Goal: Task Accomplishment & Management: Complete application form

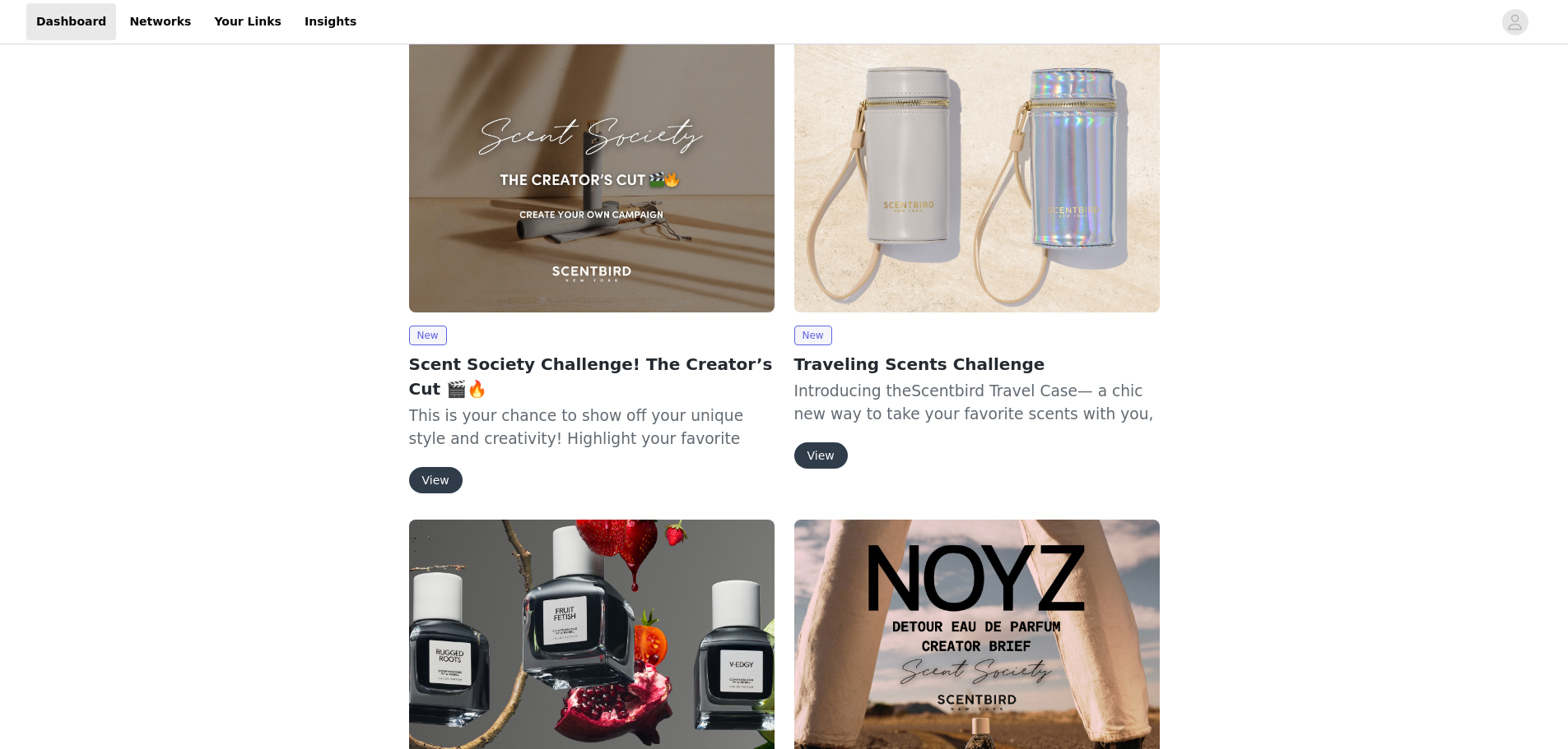
scroll to position [1069, 0]
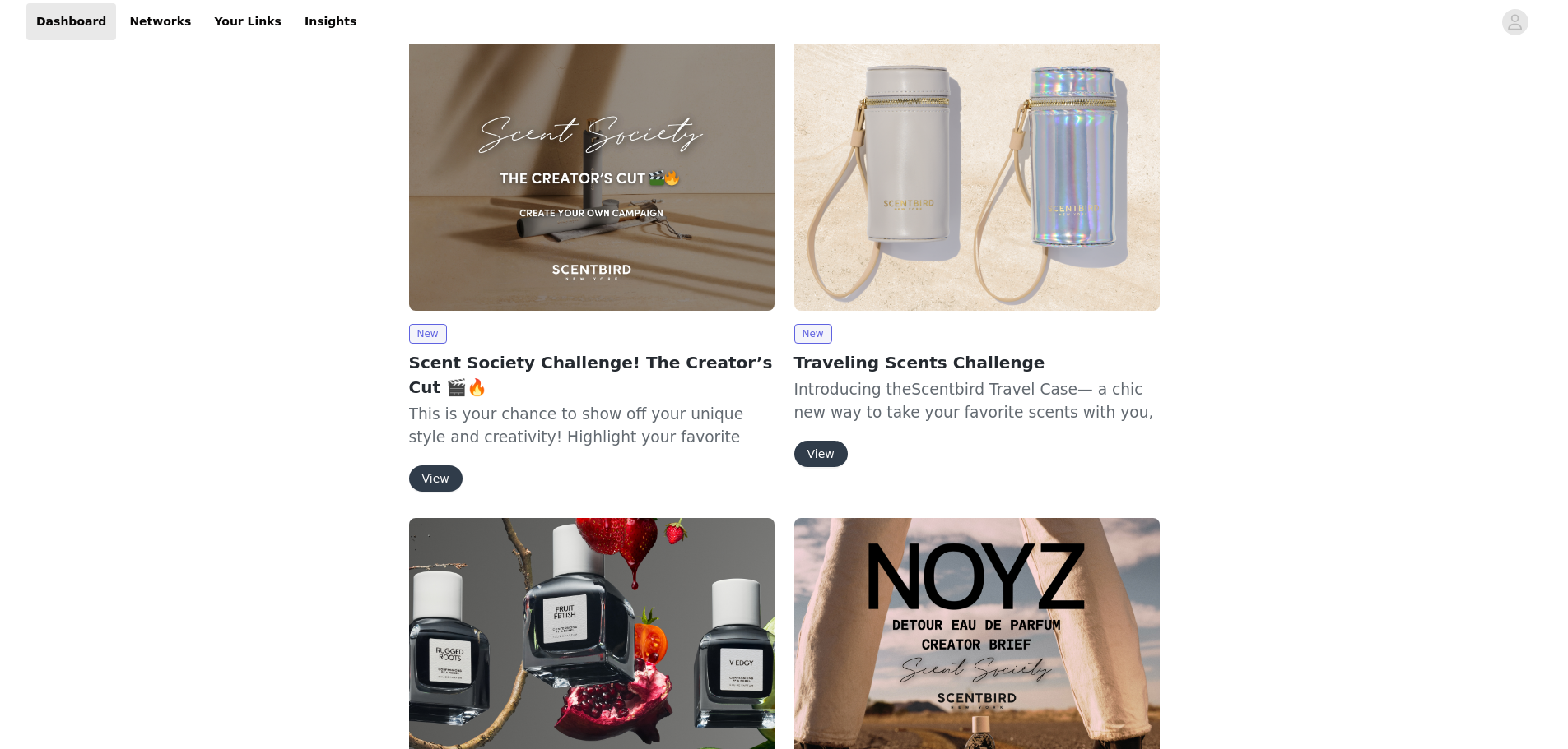
click at [626, 203] on img at bounding box center [592, 173] width 366 height 274
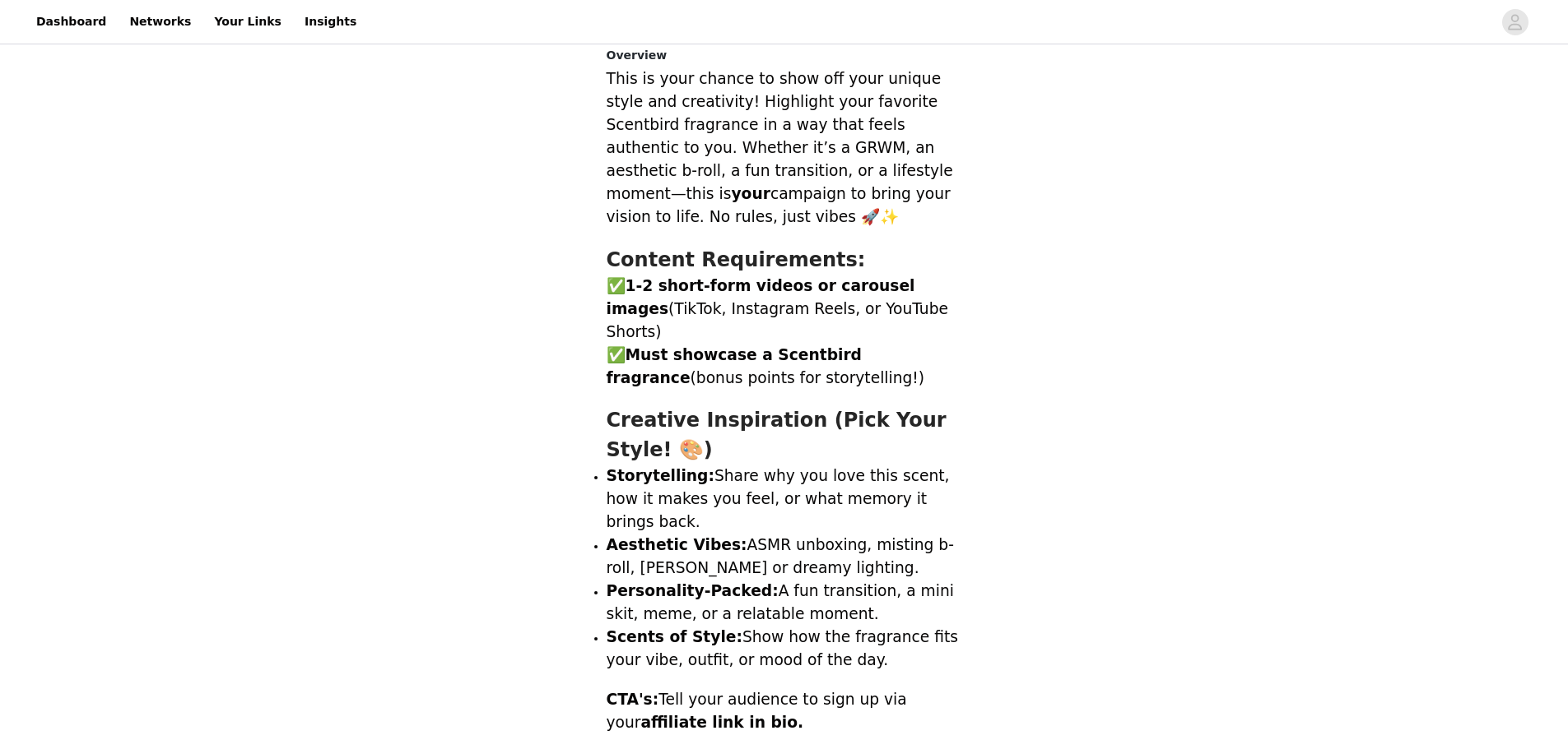
scroll to position [576, 0]
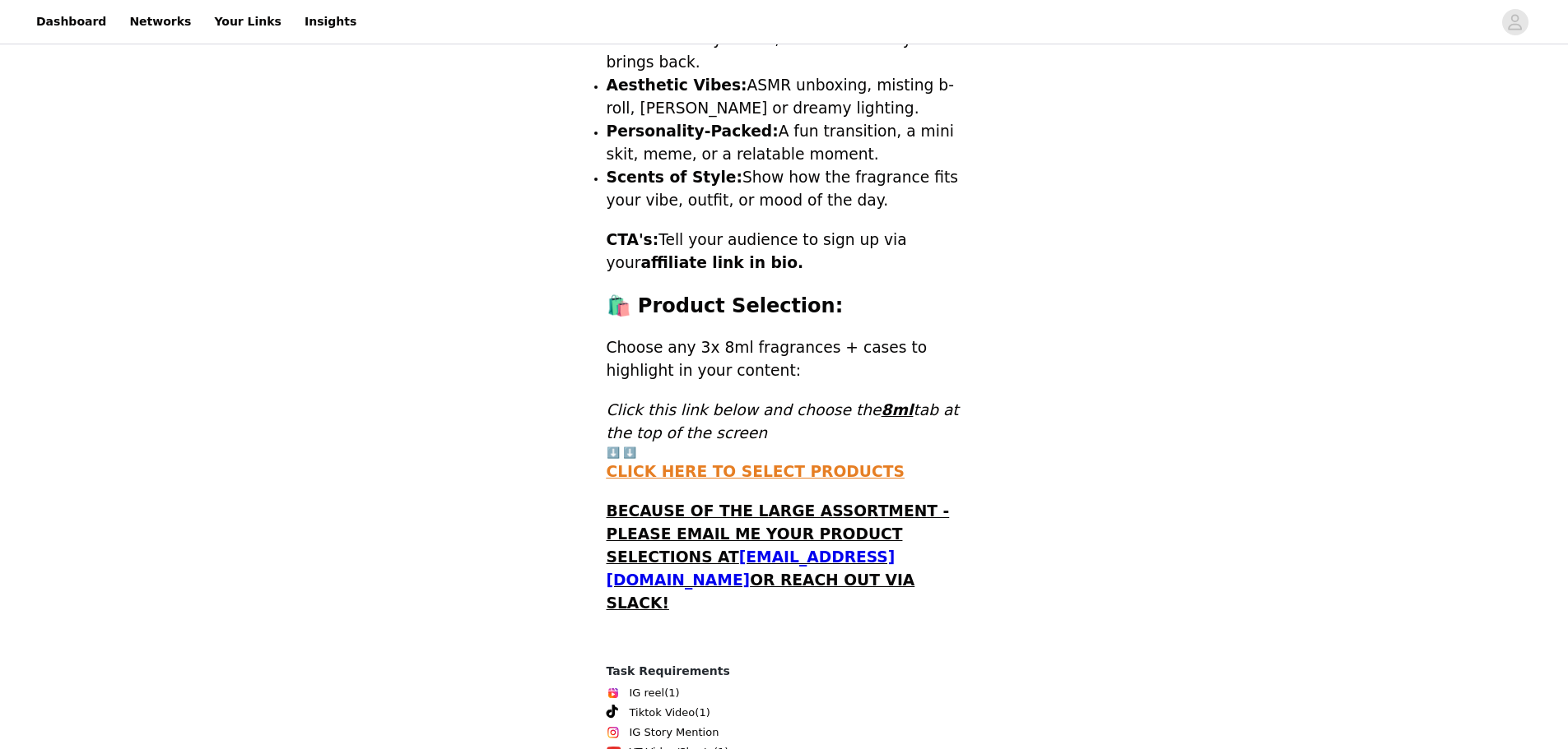
scroll to position [896, 0]
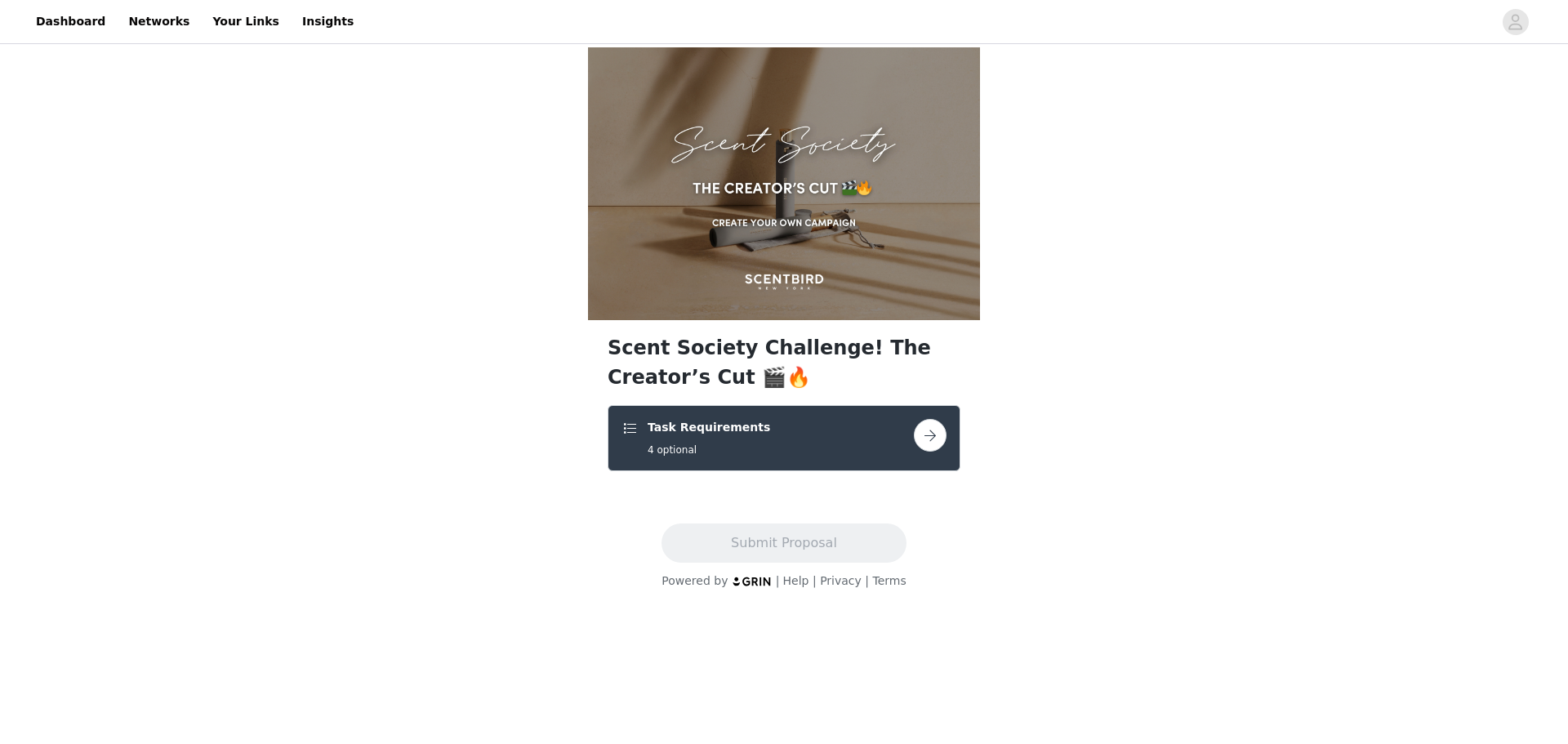
click at [922, 419] on button "button" at bounding box center [930, 435] width 33 height 33
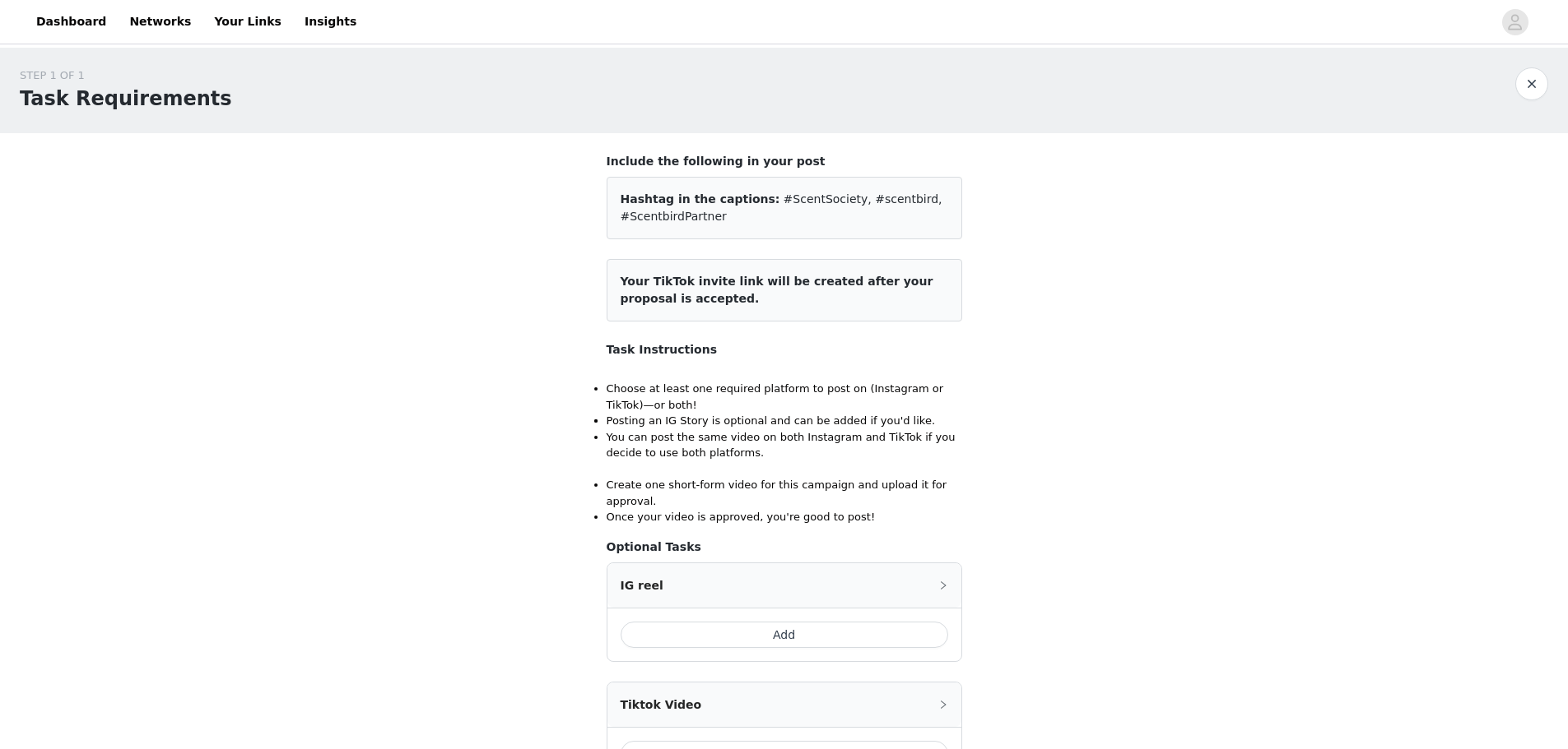
scroll to position [164, 0]
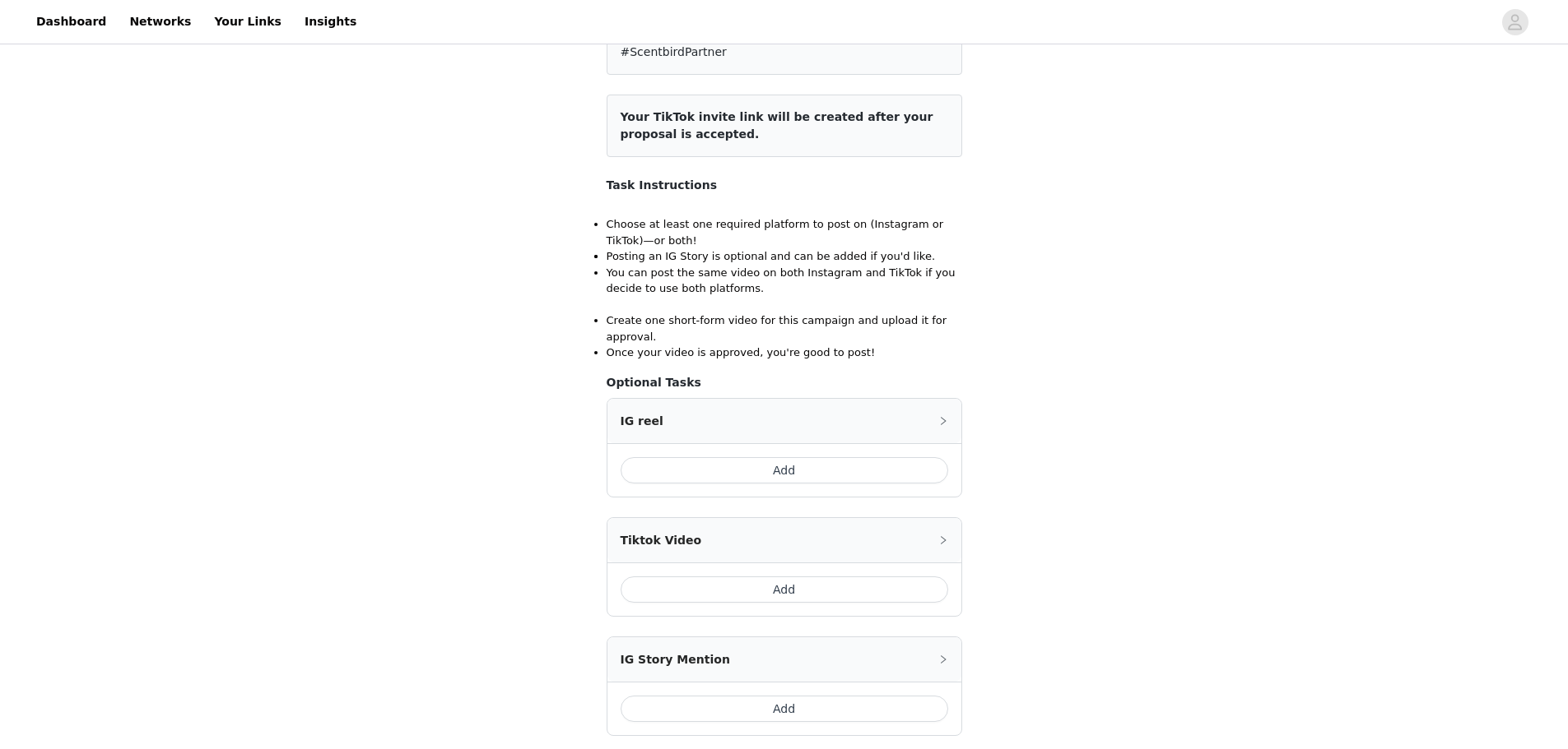
click at [738, 577] on button "Add" at bounding box center [784, 590] width 327 height 26
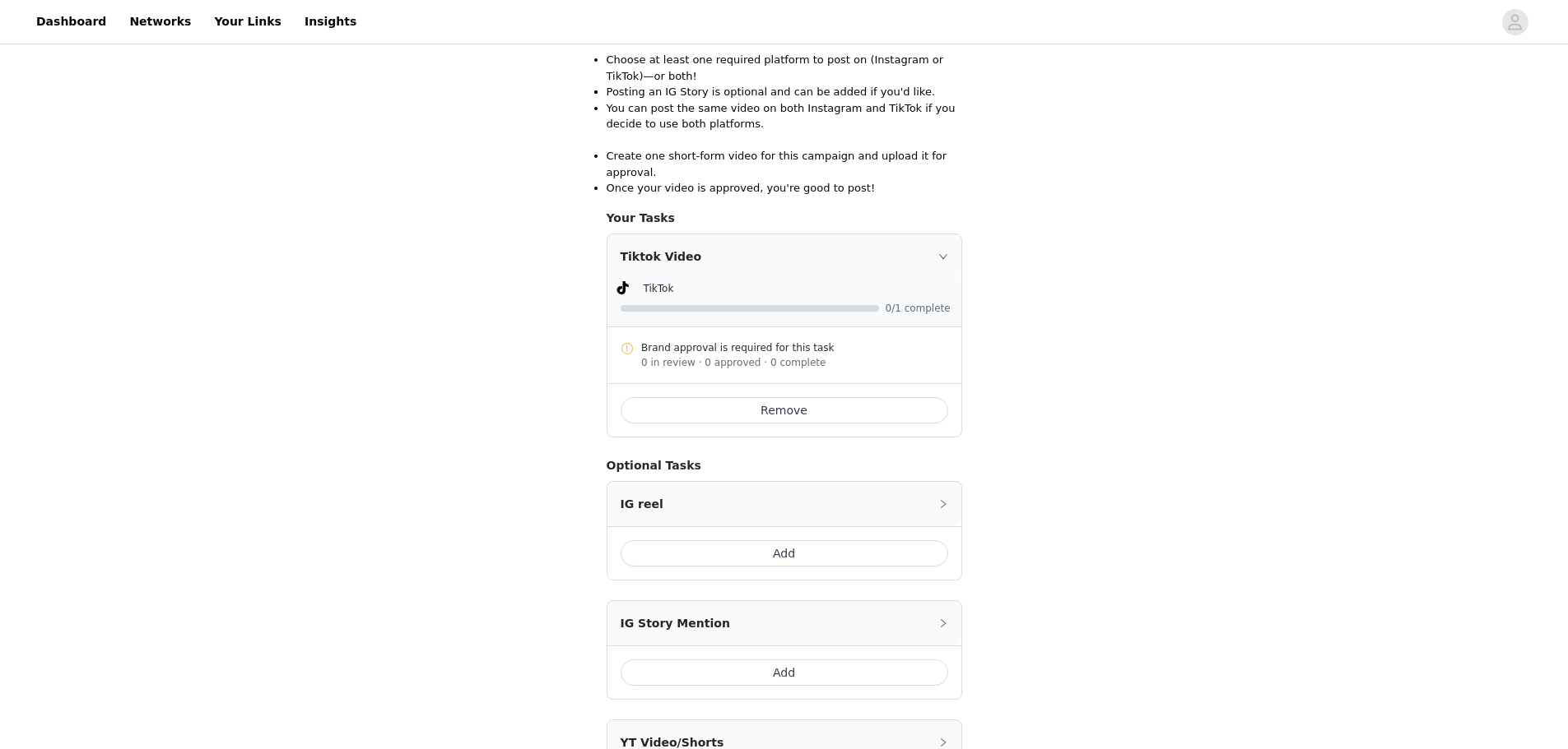
scroll to position [412, 0]
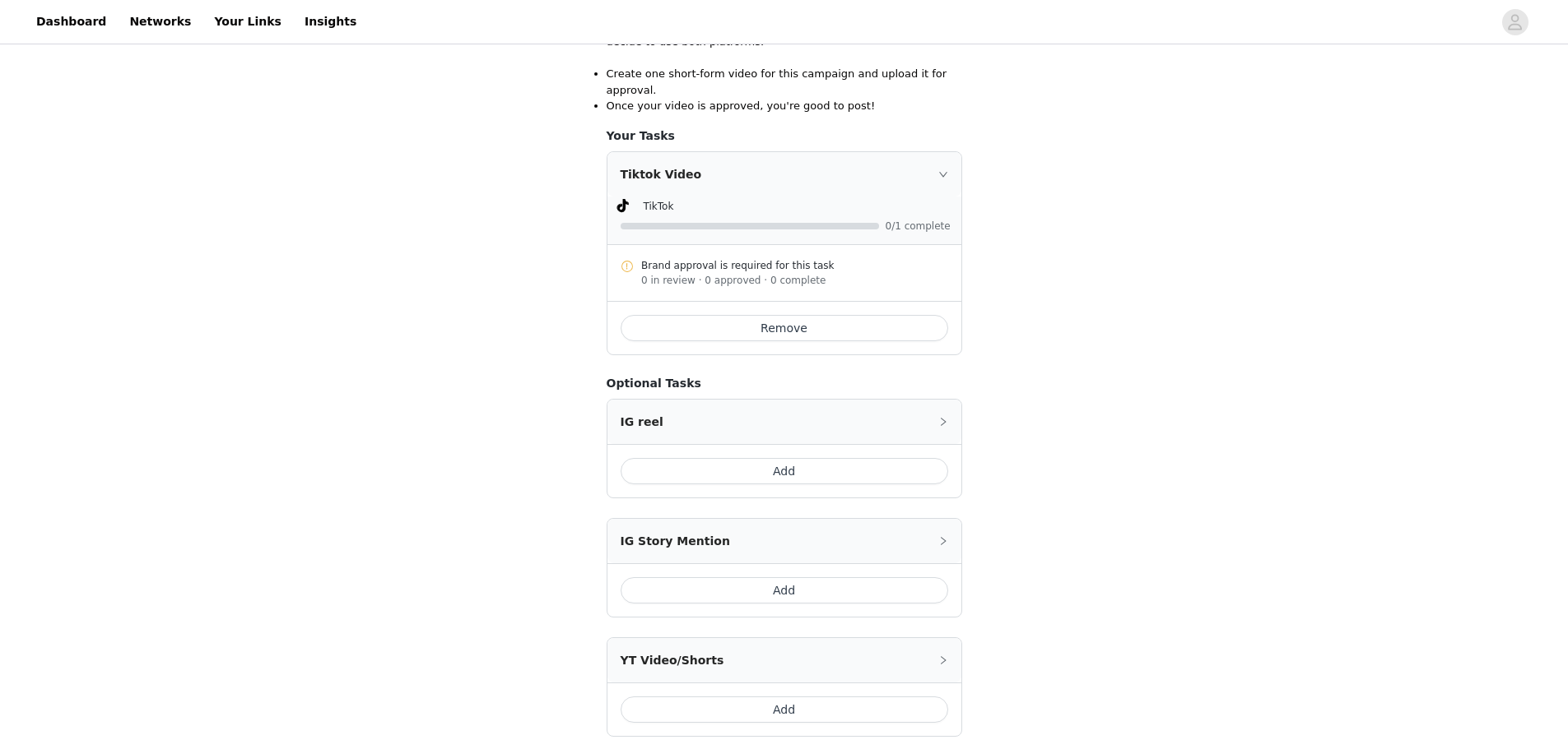
click at [793, 459] on button "Add" at bounding box center [784, 471] width 327 height 26
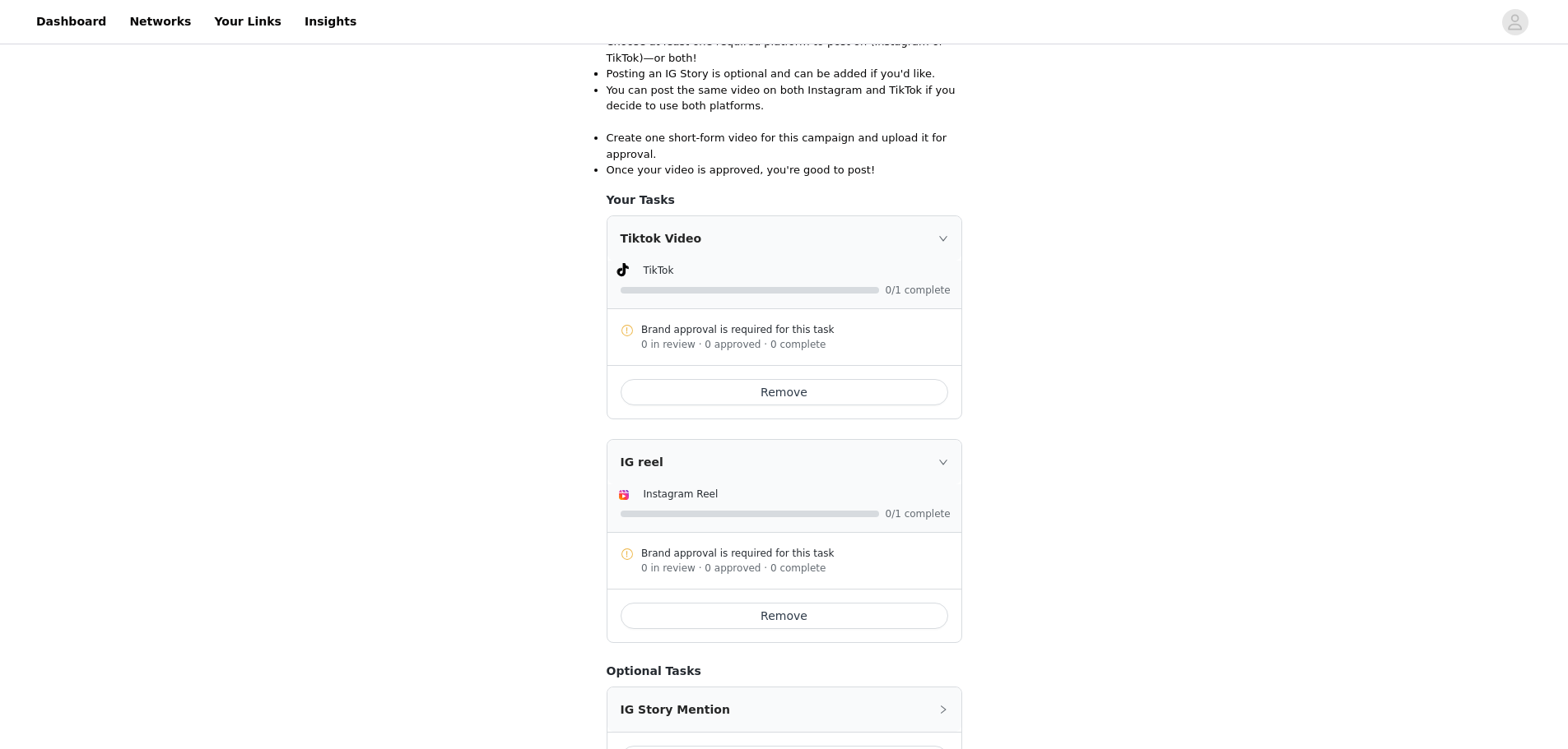
scroll to position [493, 0]
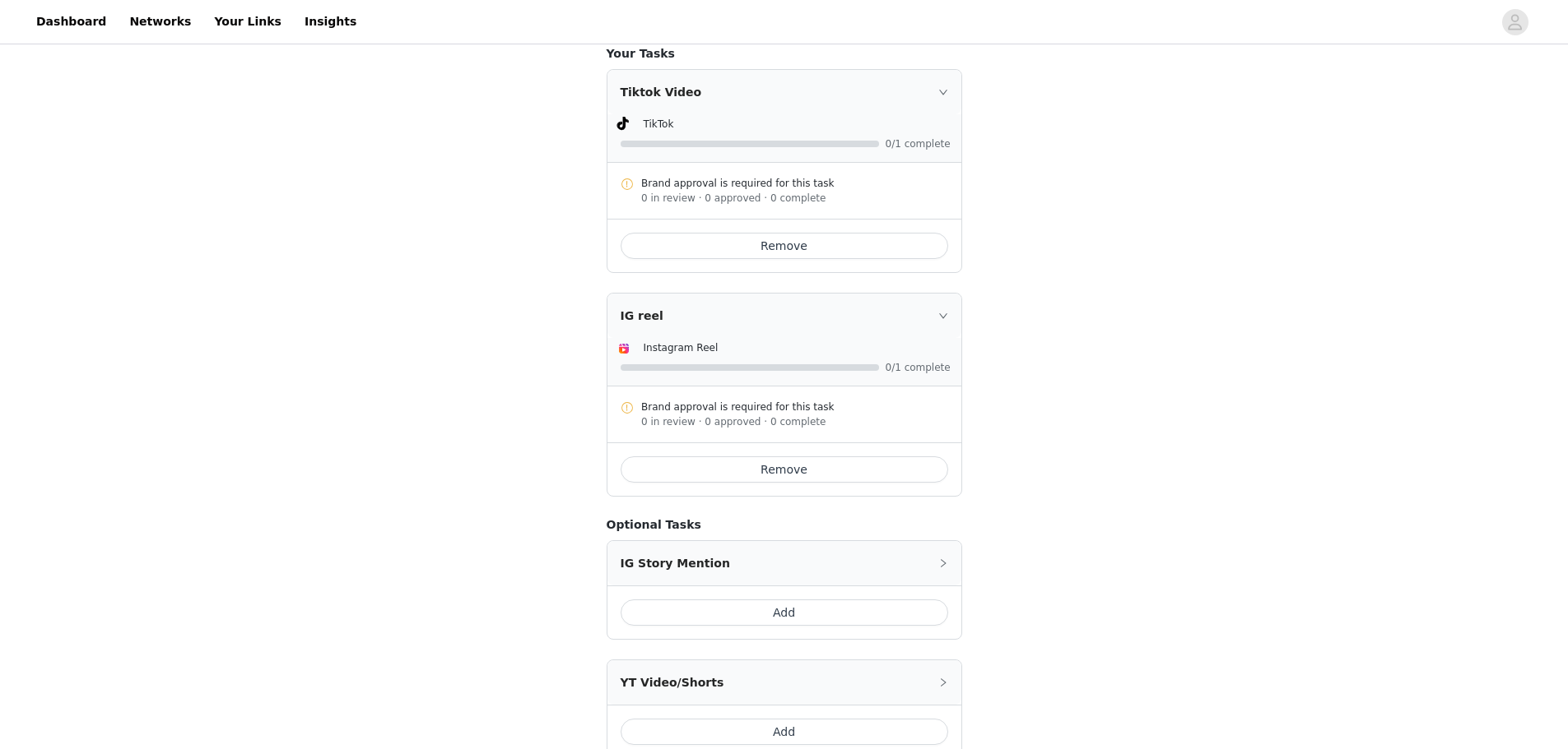
click at [794, 457] on button "Remove" at bounding box center [784, 470] width 327 height 26
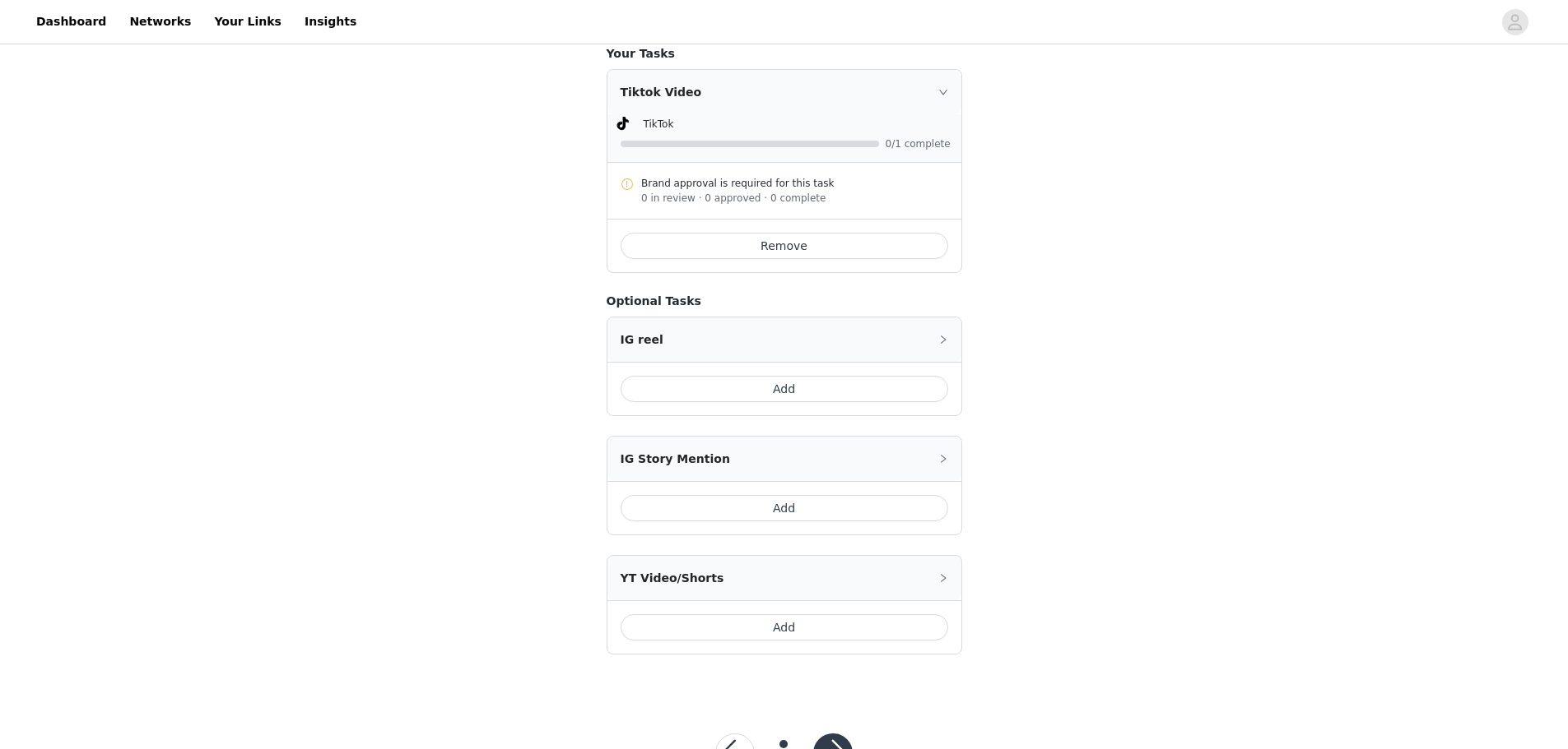
click at [806, 376] on button "Add" at bounding box center [784, 389] width 327 height 26
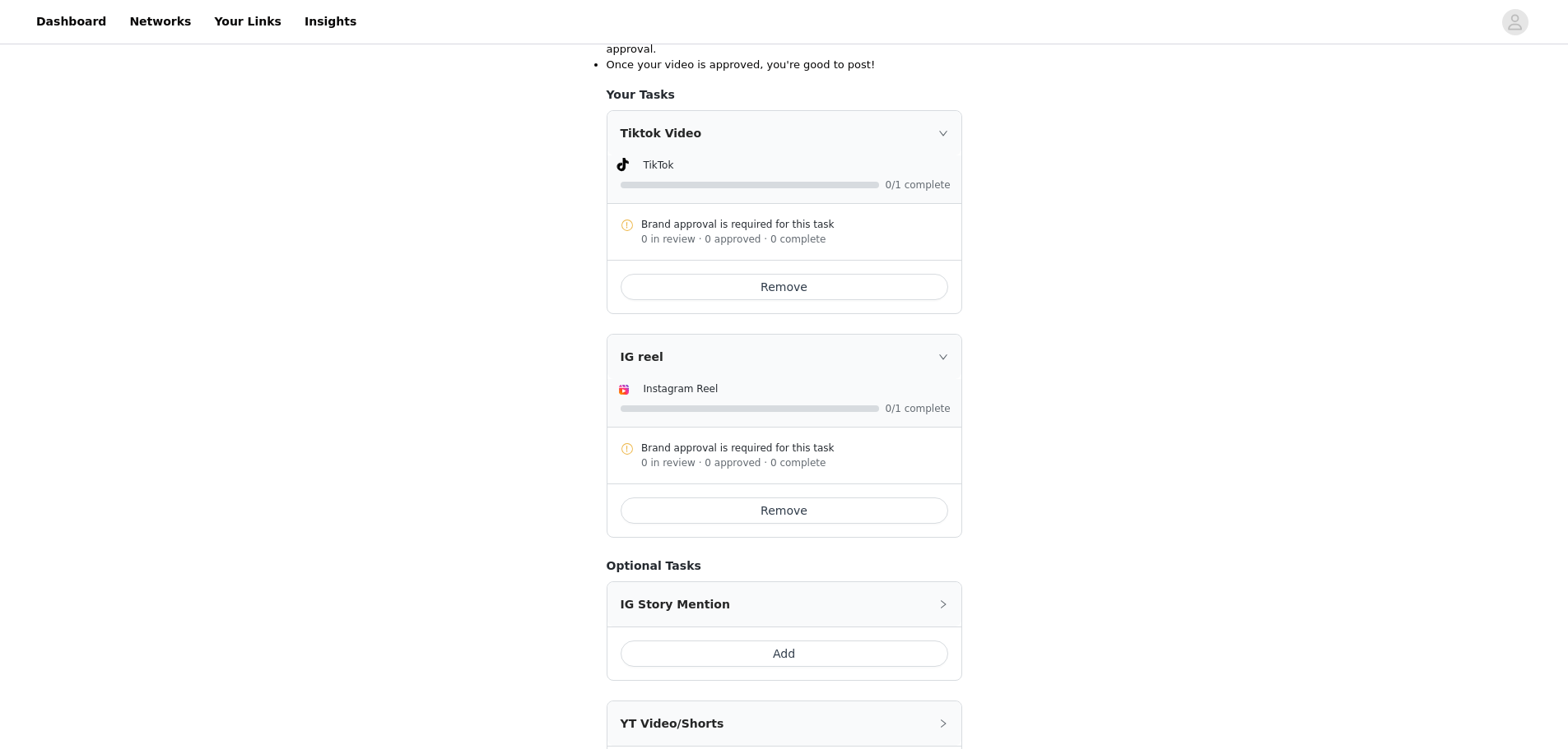
scroll to position [645, 0]
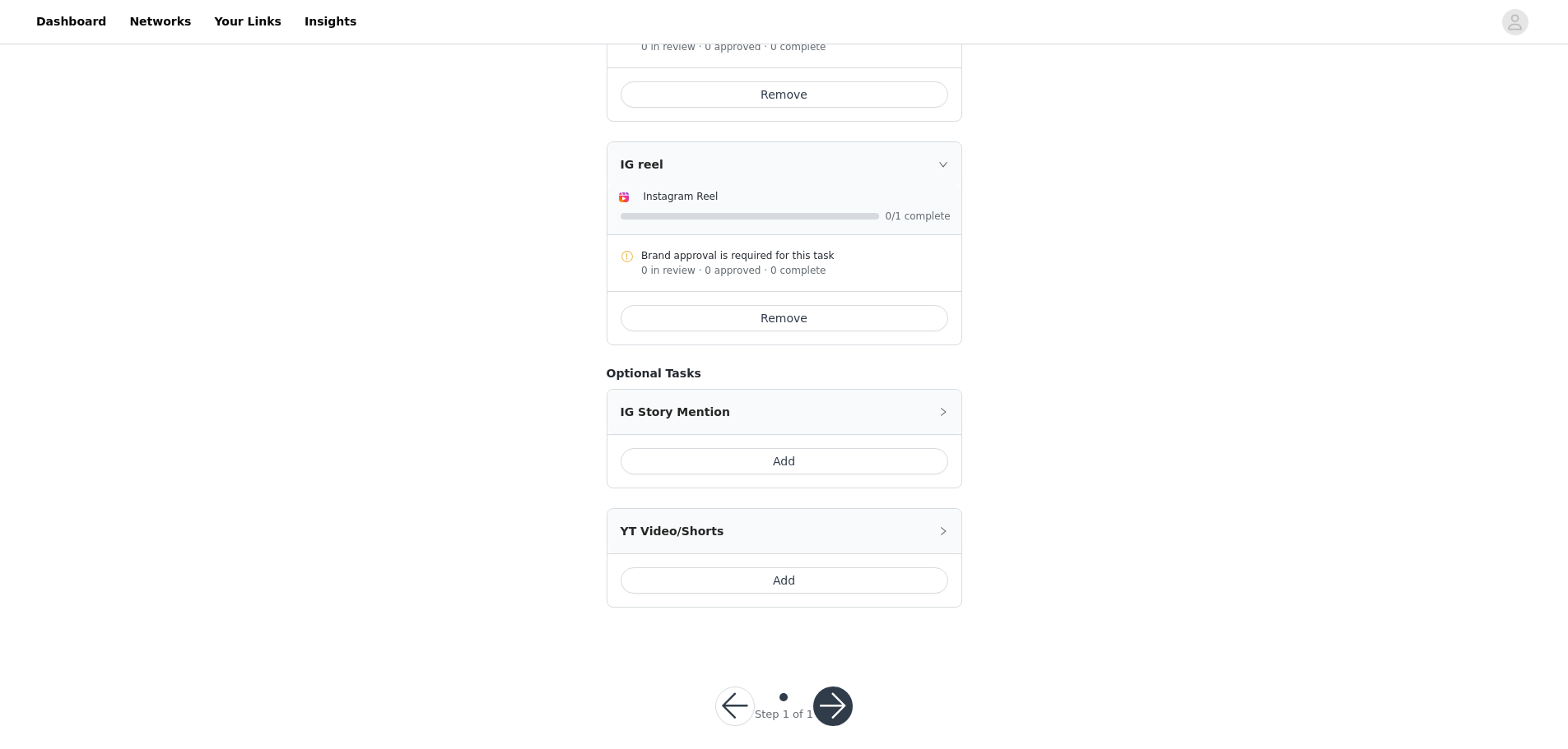
click at [831, 689] on button "button" at bounding box center [833, 706] width 39 height 39
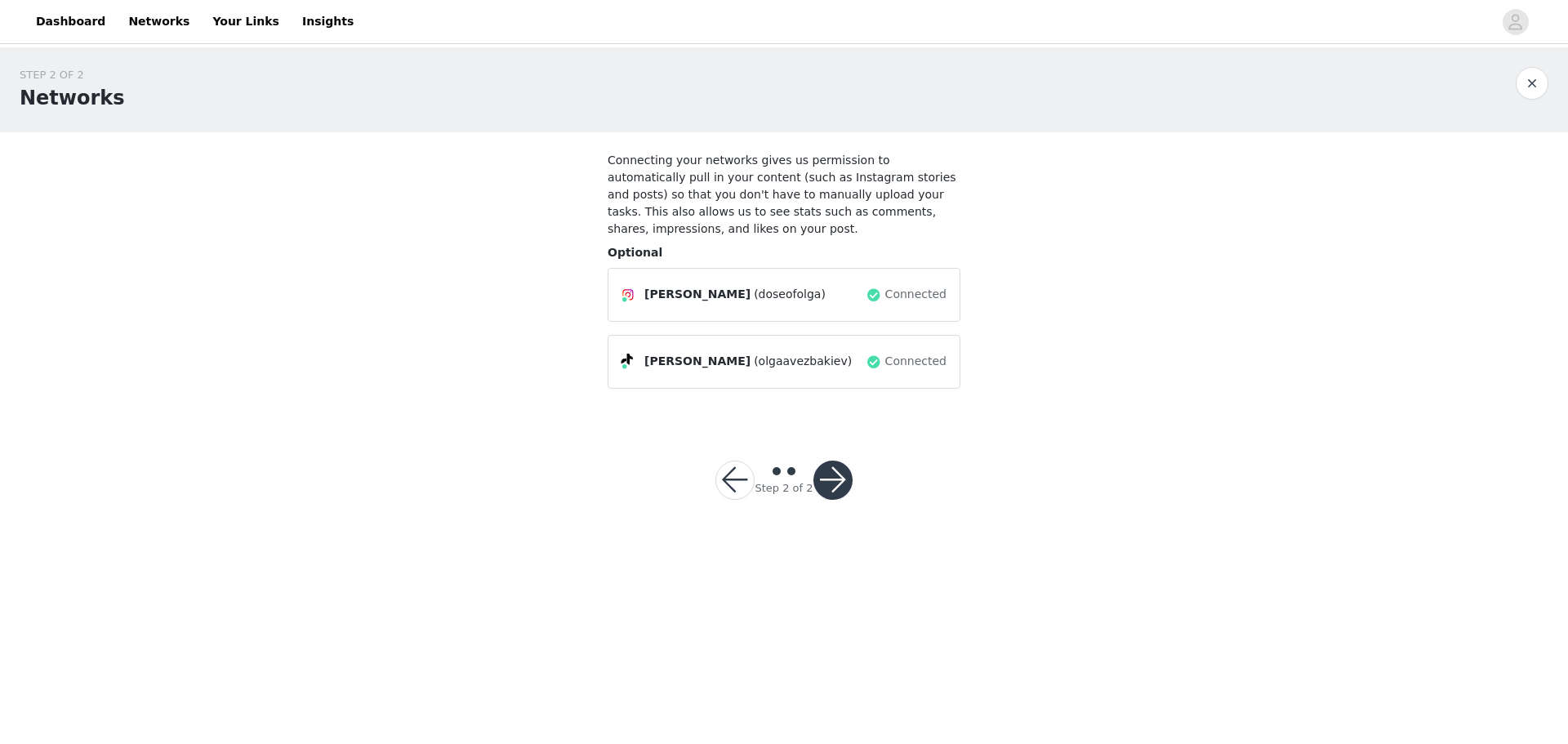
click at [732, 460] on button "button" at bounding box center [734, 480] width 39 height 39
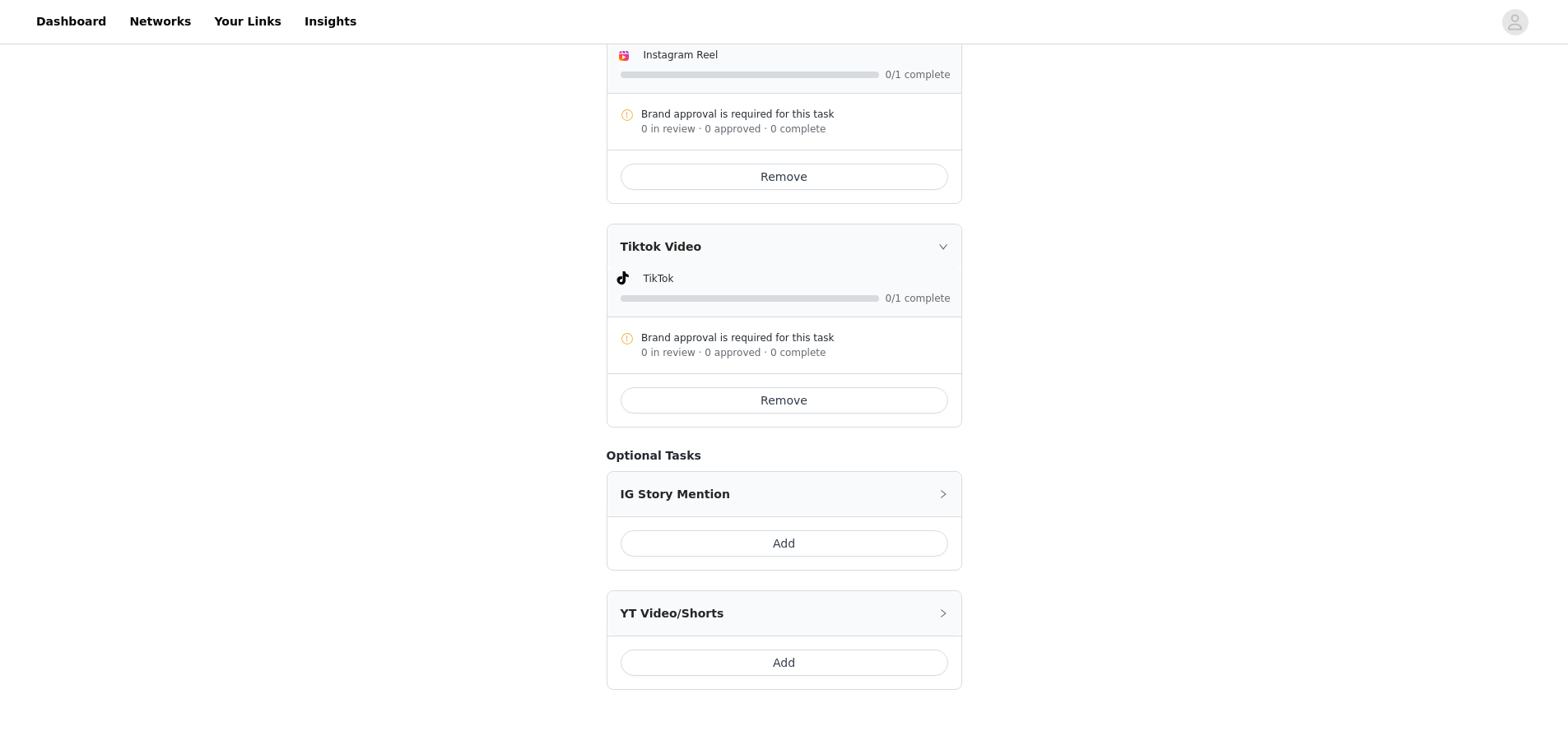
scroll to position [645, 0]
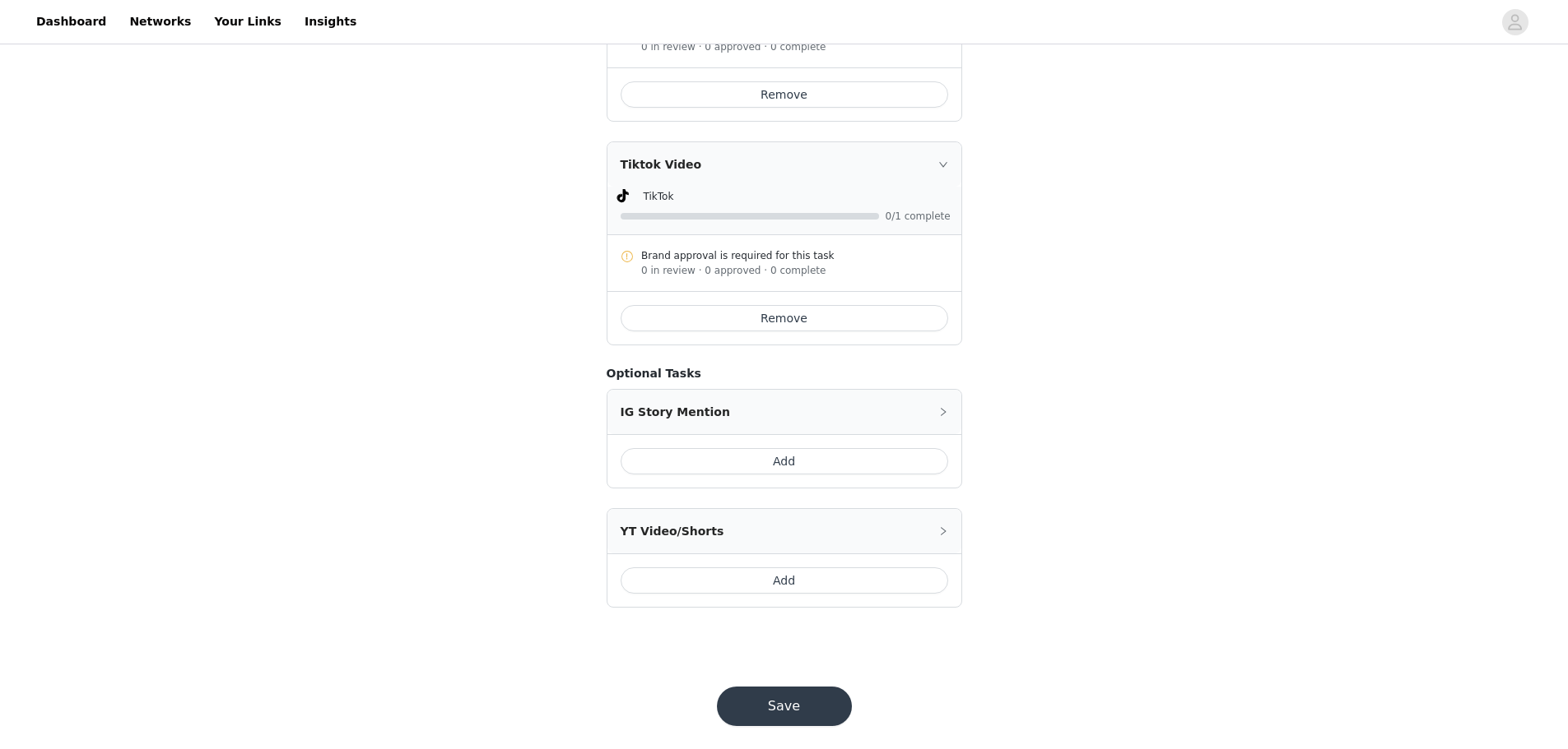
click at [755, 696] on button "Save" at bounding box center [784, 706] width 135 height 39
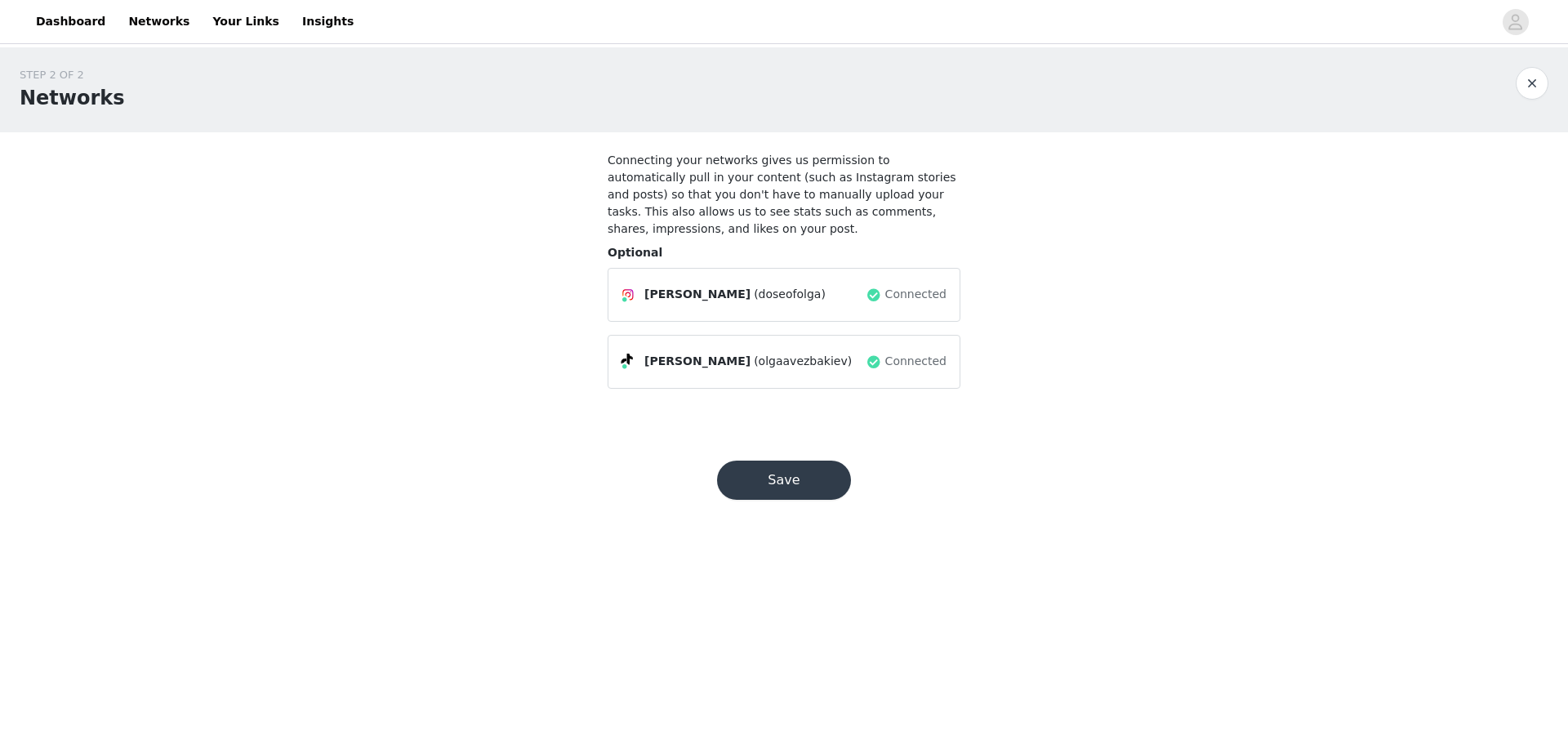
click at [766, 466] on button "Save" at bounding box center [784, 480] width 134 height 39
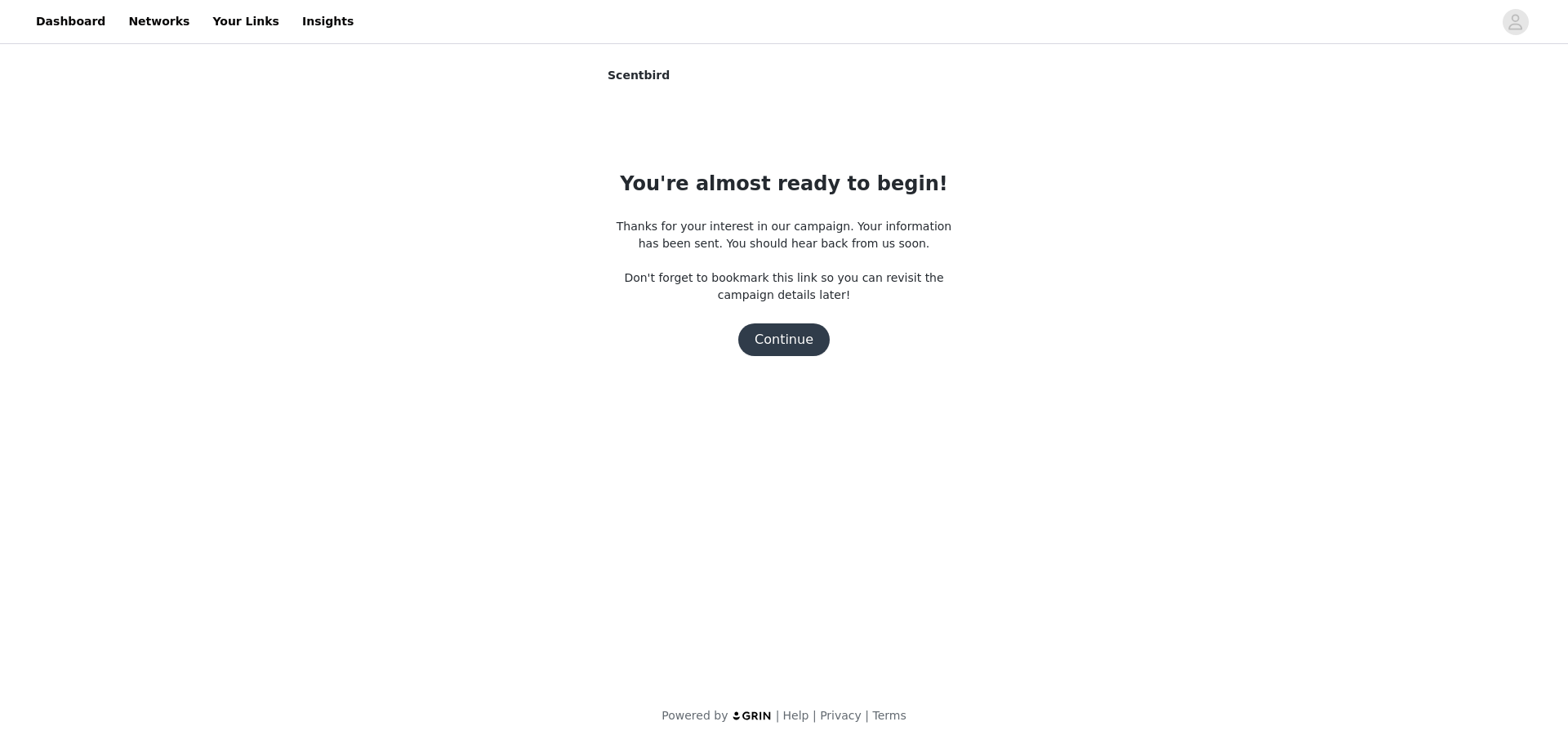
click at [766, 355] on button "Continue" at bounding box center [784, 339] width 91 height 33
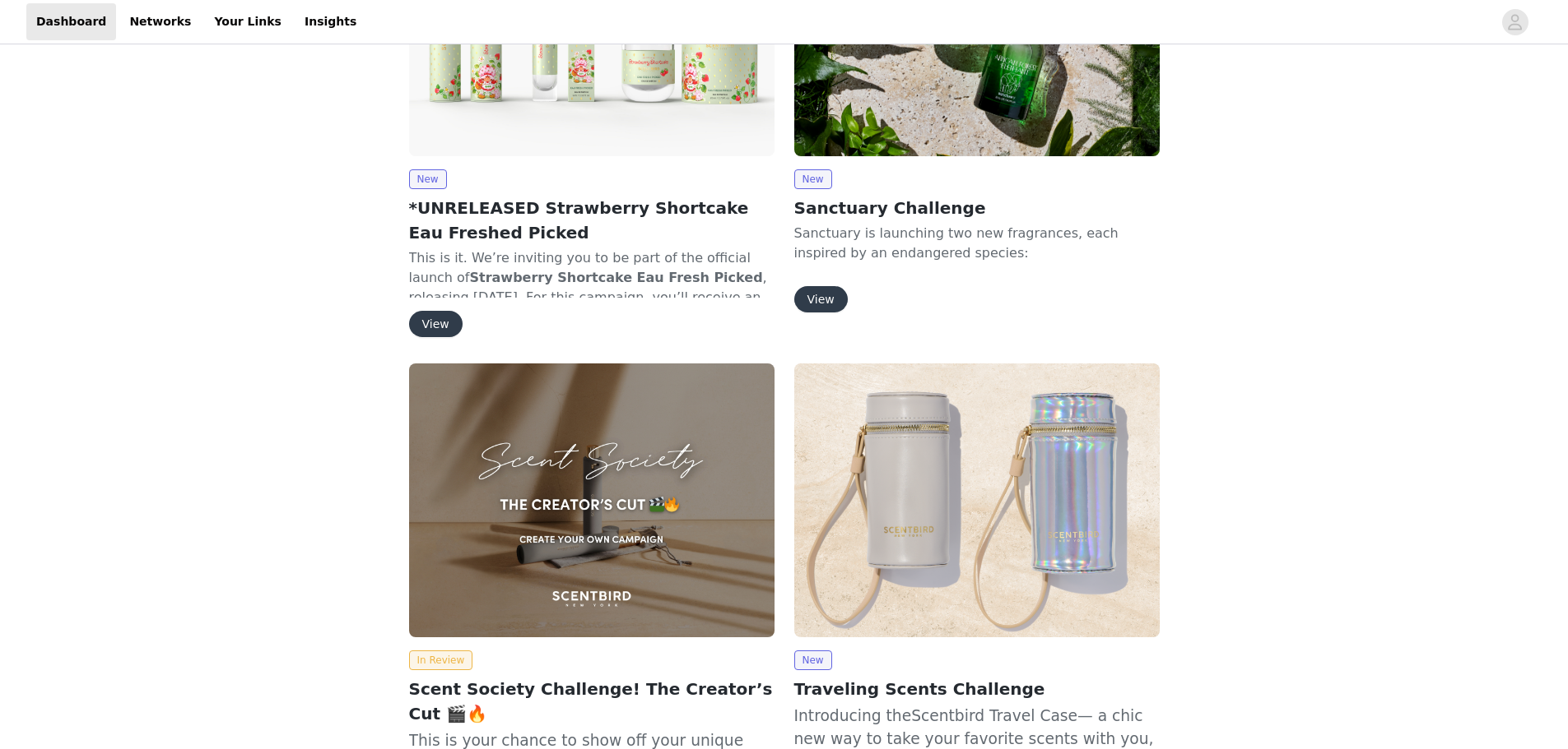
scroll to position [987, 0]
